Goal: Task Accomplishment & Management: Use online tool/utility

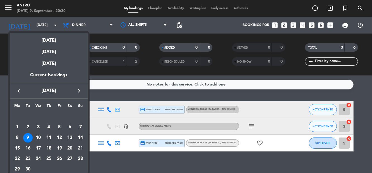
click at [39, 136] on div "10" at bounding box center [38, 137] width 9 height 9
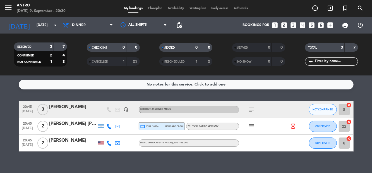
click at [56, 27] on icon "arrow_drop_down" at bounding box center [55, 25] width 7 height 7
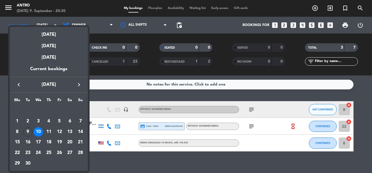
click at [49, 130] on div "11" at bounding box center [48, 131] width 9 height 9
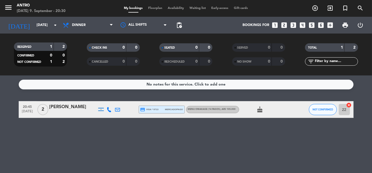
click at [52, 28] on icon "arrow_drop_down" at bounding box center [55, 25] width 7 height 7
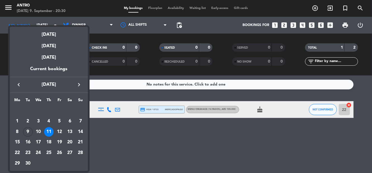
click at [60, 131] on div "12" at bounding box center [59, 131] width 9 height 9
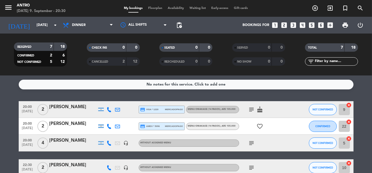
click at [57, 28] on icon "arrow_drop_down" at bounding box center [55, 25] width 7 height 7
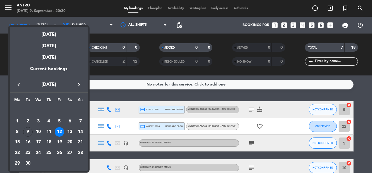
click at [70, 133] on div "13" at bounding box center [69, 131] width 9 height 9
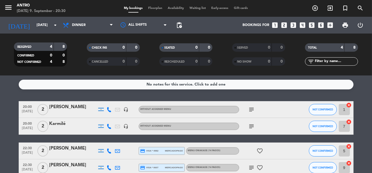
click at [59, 27] on input "[DATE]" at bounding box center [57, 24] width 47 height 9
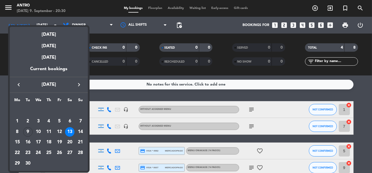
click at [28, 130] on div "9" at bounding box center [27, 131] width 9 height 9
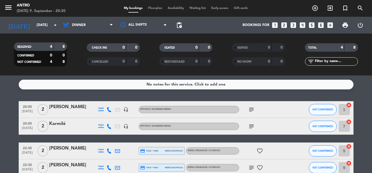
type input "[DATE]"
